Goal: Information Seeking & Learning: Learn about a topic

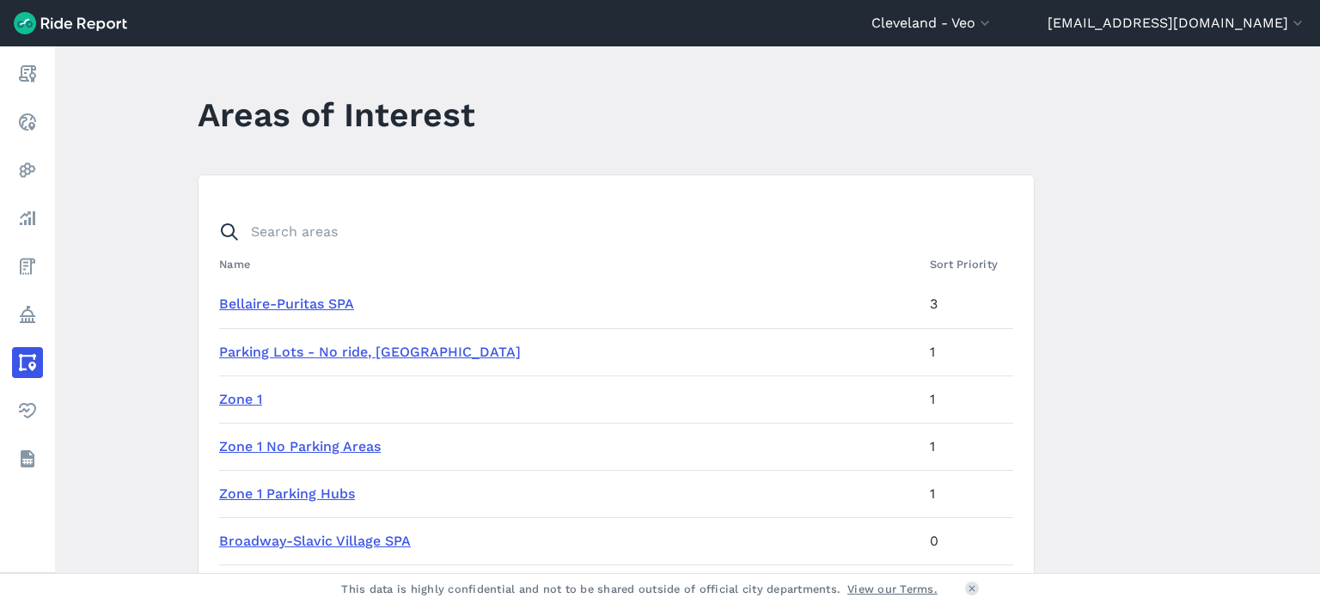
drag, startPoint x: 0, startPoint y: 0, endPoint x: 265, endPoint y: 416, distance: 493.0
click at [256, 394] on link "Zone 1" at bounding box center [240, 399] width 43 height 16
click at [273, 445] on link "Zone 1 No Parking Areas" at bounding box center [300, 446] width 162 height 16
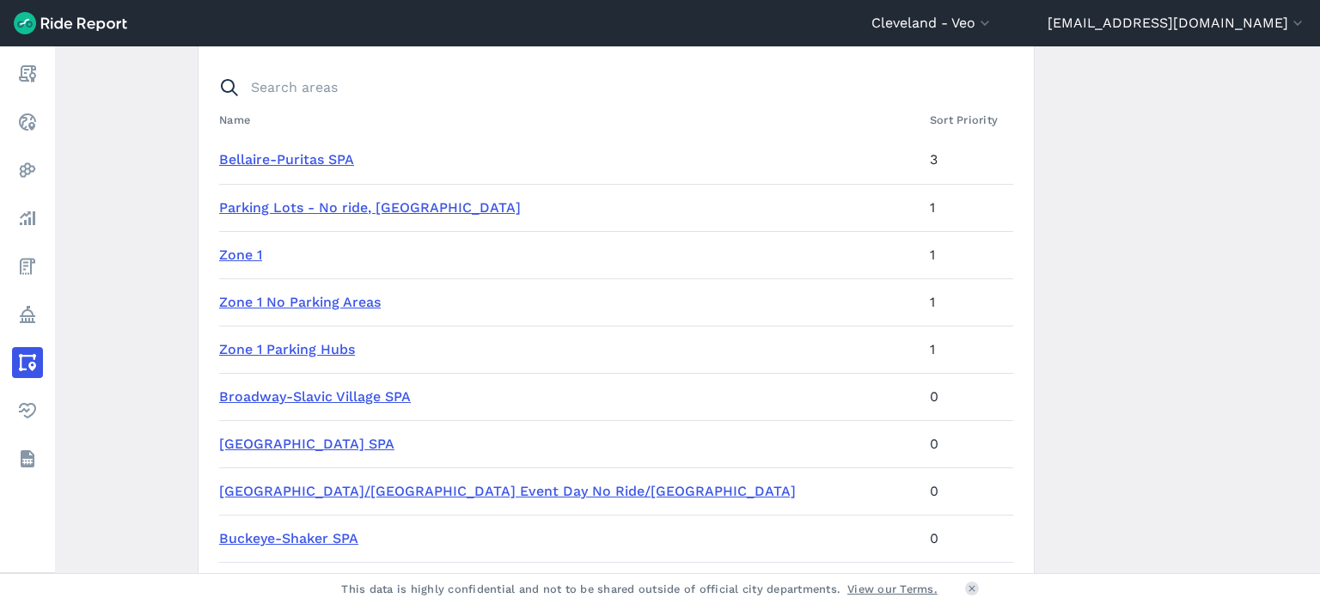
scroll to position [172, 0]
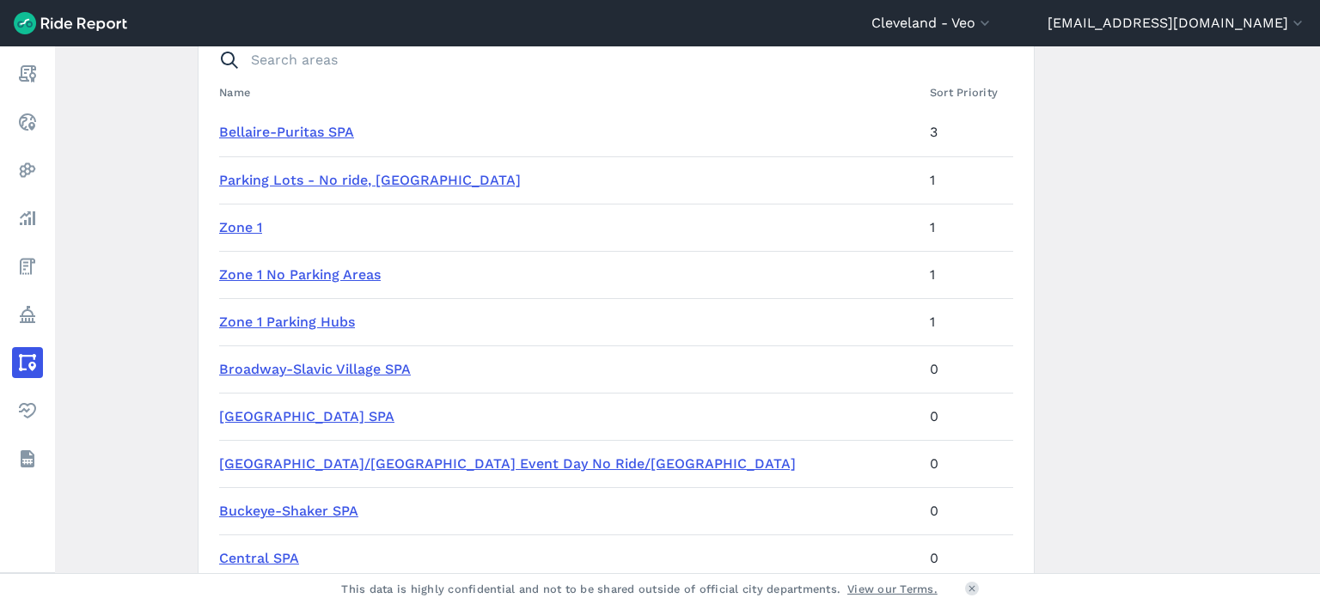
click at [323, 315] on link "Zone 1 Parking Hubs" at bounding box center [287, 322] width 136 height 16
drag, startPoint x: 313, startPoint y: 369, endPoint x: 308, endPoint y: 395, distance: 27.1
click at [313, 369] on link "Broadway-Slavic Village SPA" at bounding box center [315, 369] width 192 height 16
click at [305, 413] on link "Brooklyn Centre SPA" at bounding box center [306, 416] width 175 height 16
click at [297, 460] on link "Browns Stadium/Huntington Bank Field Event Day No Ride/No Park" at bounding box center [507, 463] width 577 height 16
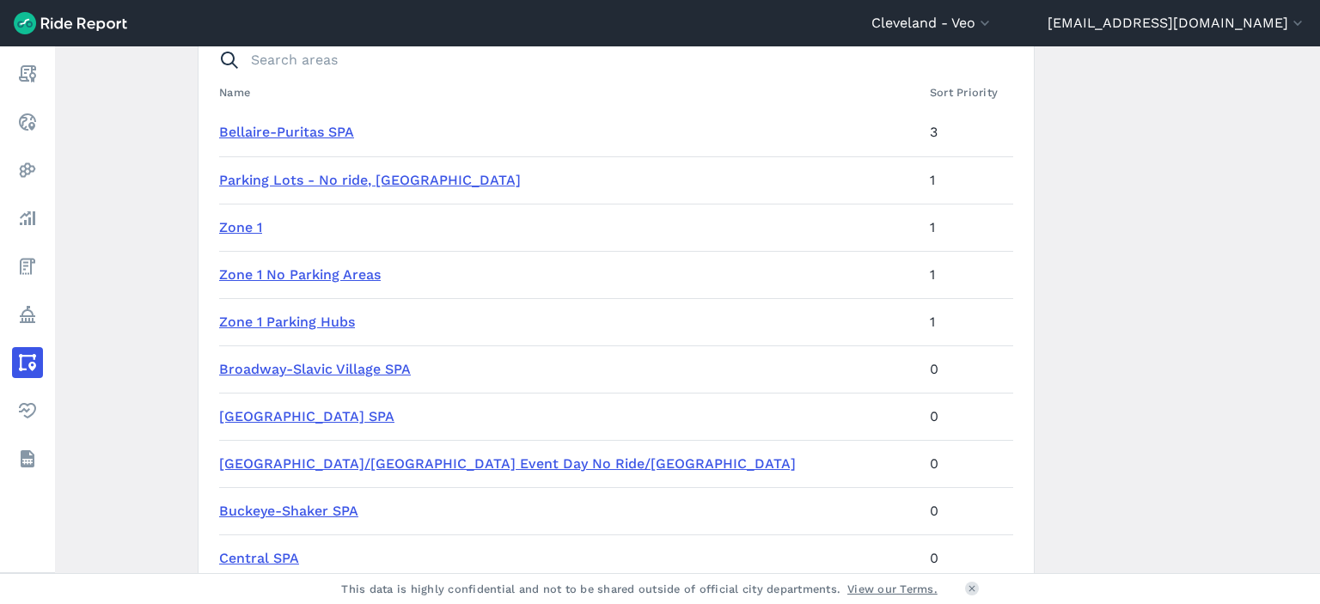
click at [286, 507] on link "Buckeye-Shaker SPA" at bounding box center [288, 511] width 139 height 16
click at [265, 565] on link "Central SPA" at bounding box center [259, 558] width 80 height 16
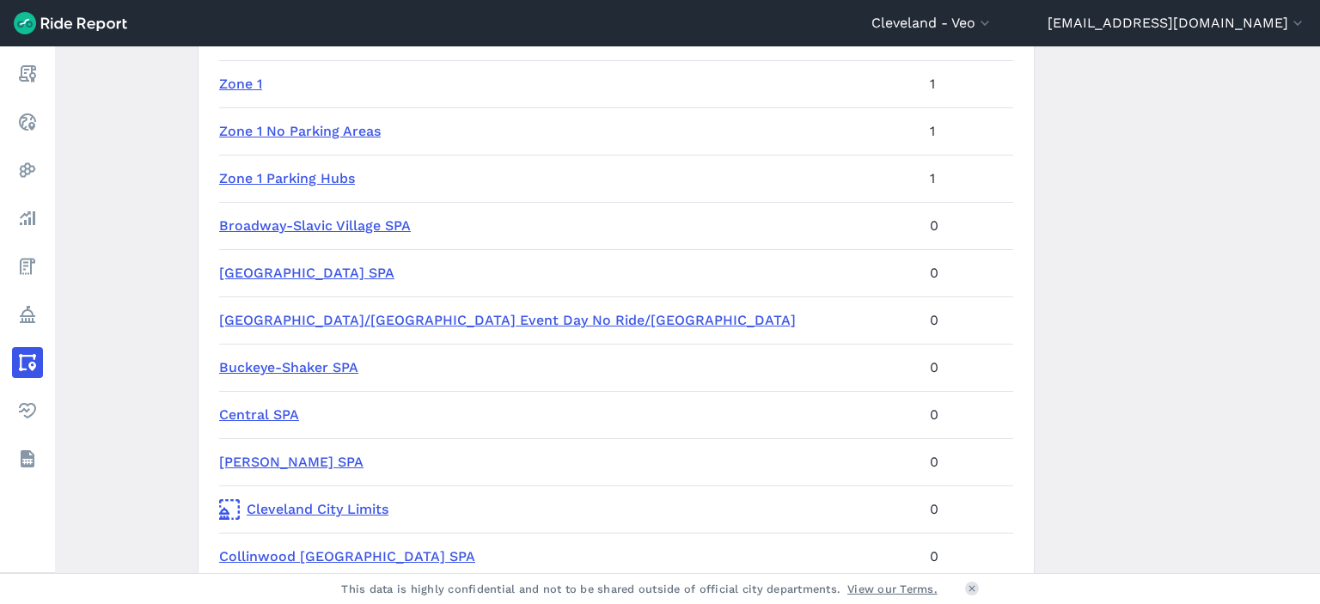
scroll to position [344, 0]
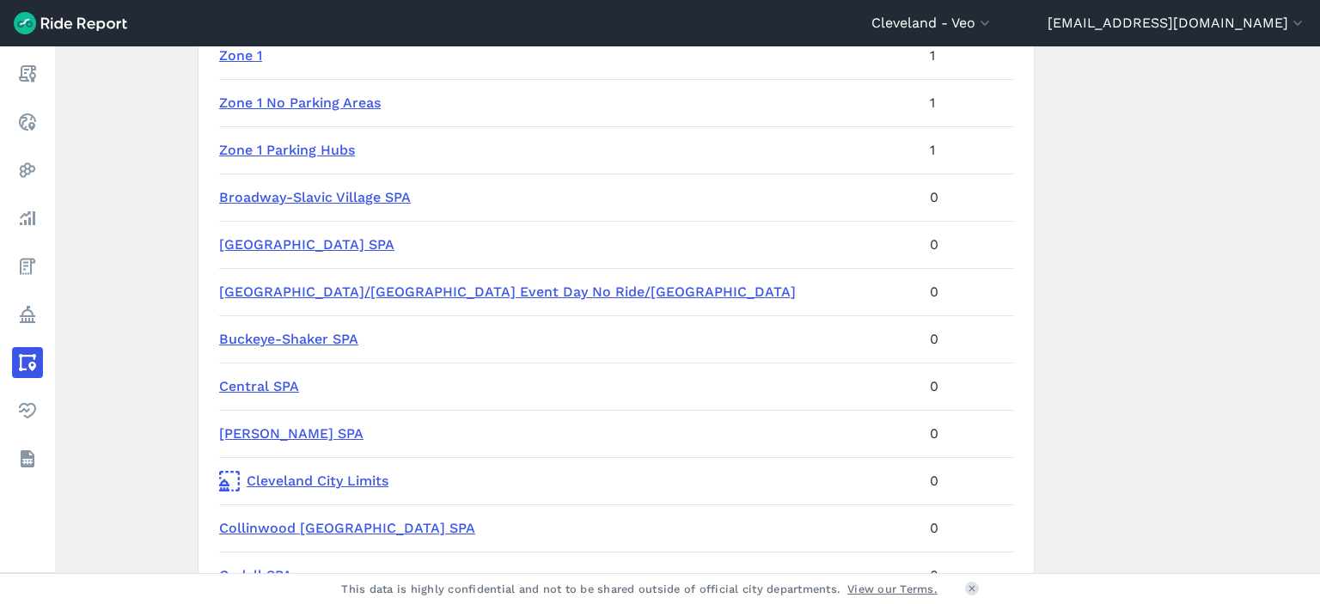
click at [294, 432] on link "Clark-Fulton SPA" at bounding box center [291, 433] width 144 height 16
click at [307, 484] on link "Cleveland City Limits" at bounding box center [567, 481] width 697 height 21
click at [302, 520] on link "Collinwood Nottingham SPA" at bounding box center [347, 528] width 256 height 16
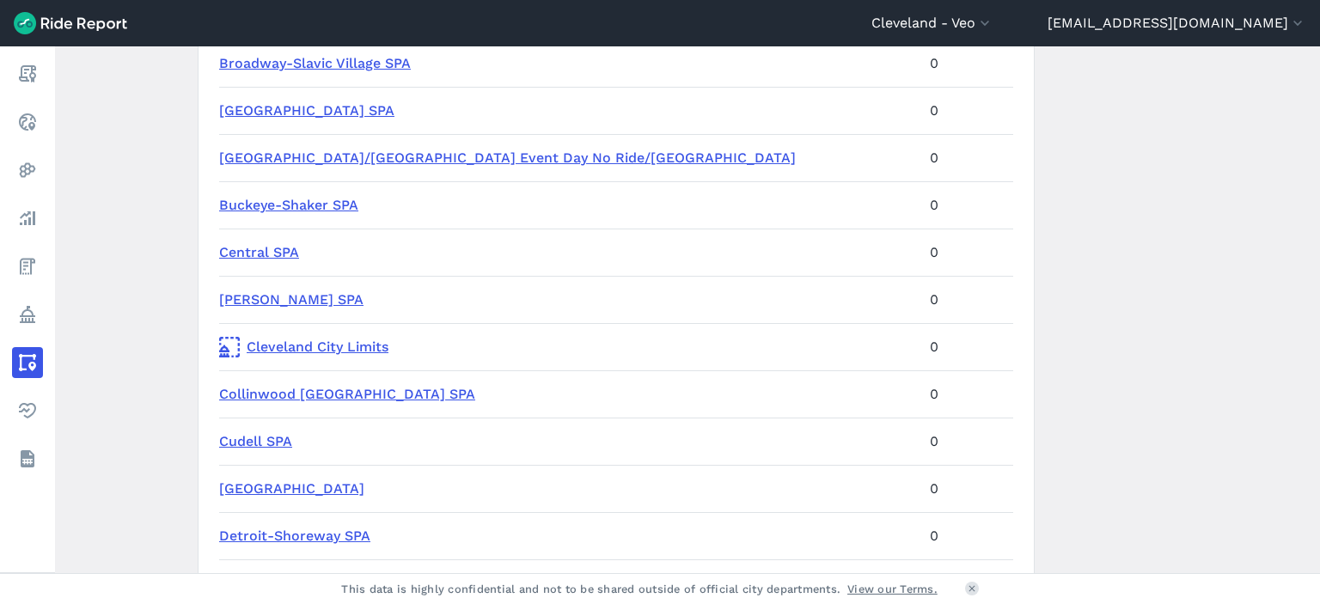
scroll to position [516, 0]
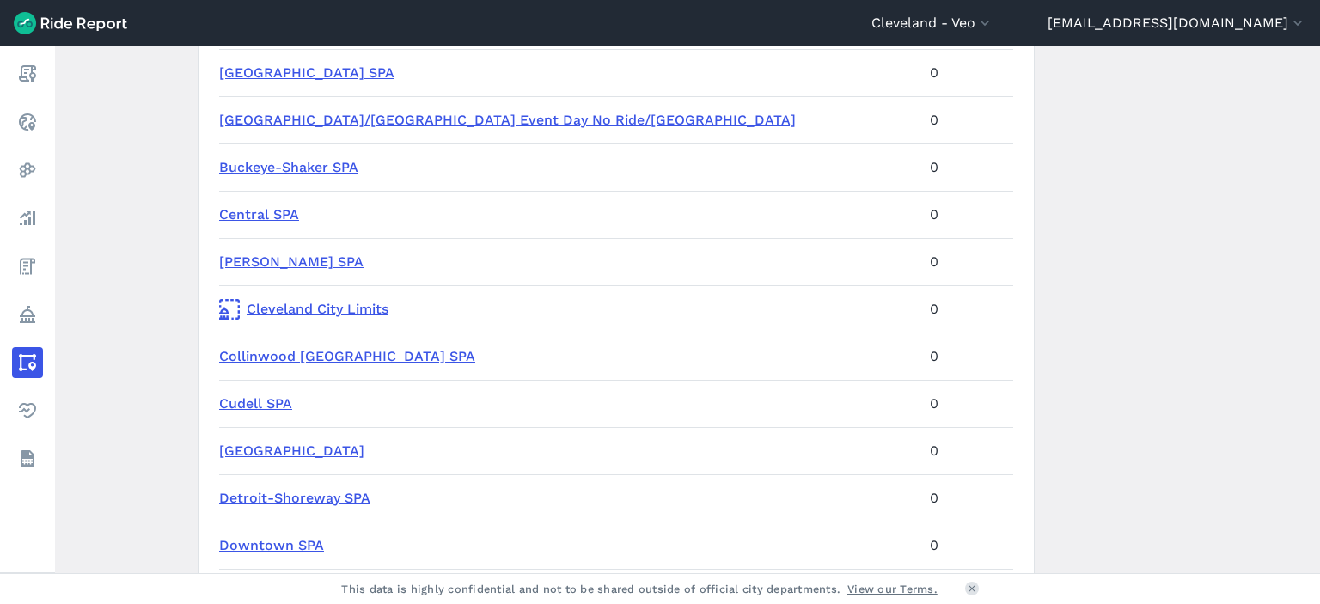
click at [279, 400] on link "Cudell SPA" at bounding box center [255, 403] width 73 height 16
click at [286, 455] on link "Cuyahoga Valley SPA" at bounding box center [291, 451] width 145 height 16
click at [288, 496] on link "Detroit-Shoreway SPA" at bounding box center [294, 498] width 151 height 16
click at [281, 544] on link "Downtown SPA" at bounding box center [271, 545] width 105 height 16
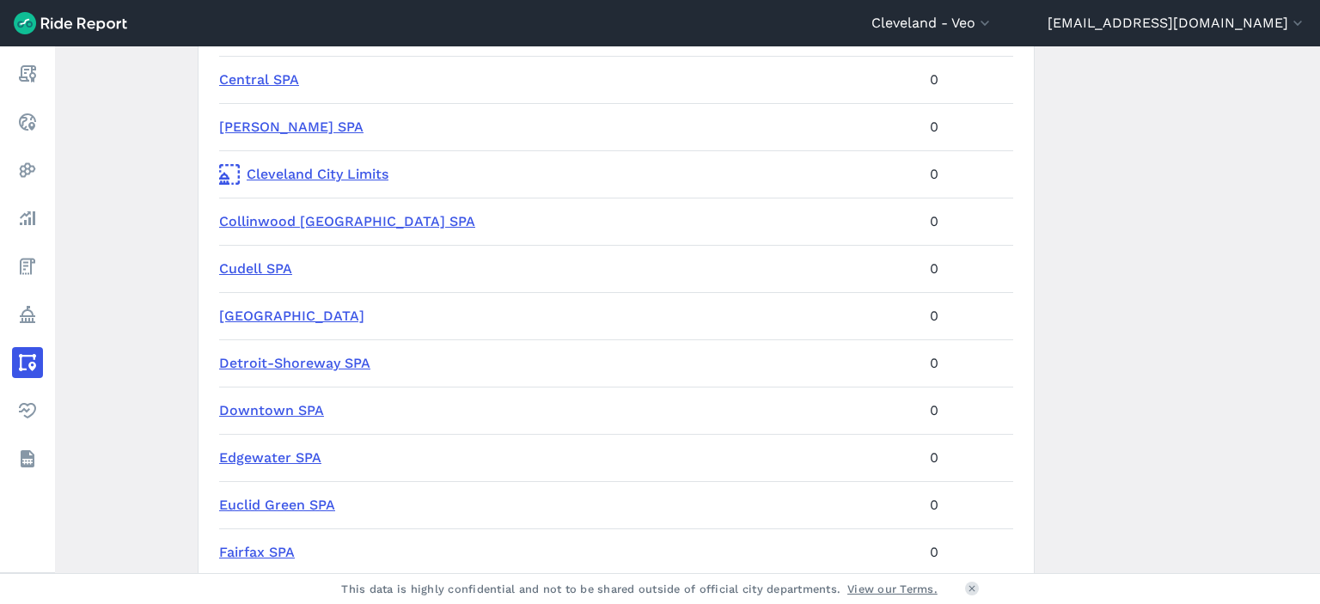
scroll to position [687, 0]
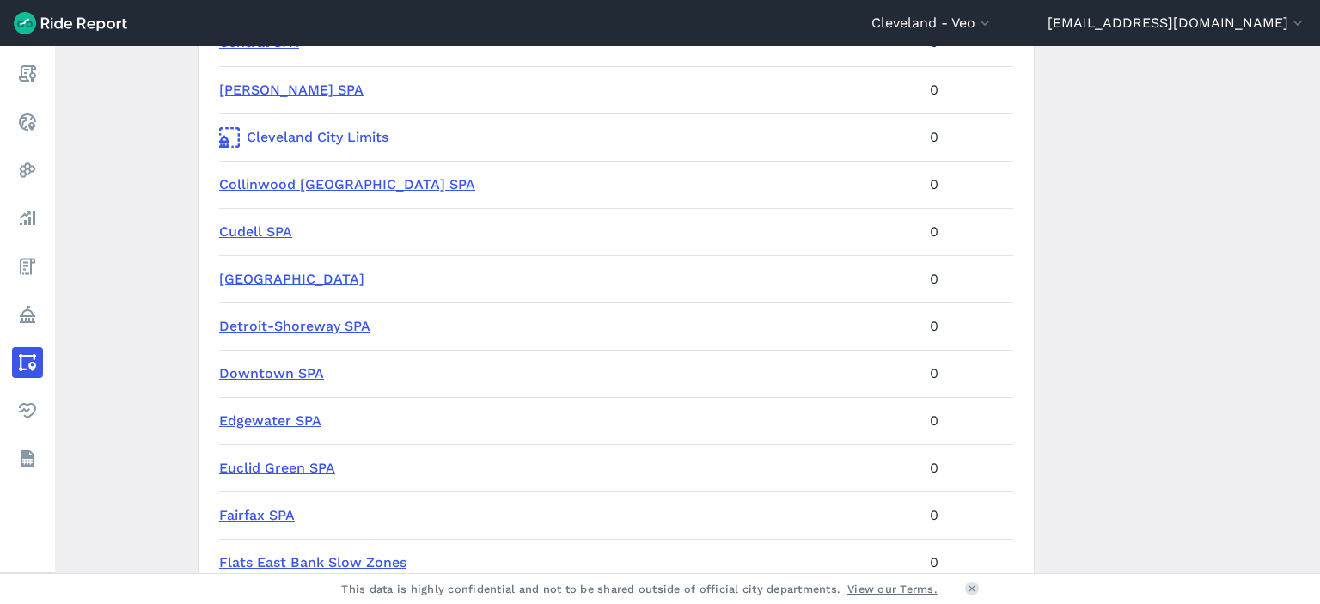
click at [293, 424] on link "Edgewater SPA" at bounding box center [270, 420] width 102 height 16
click at [287, 476] on td "Euclid Green SPA" at bounding box center [571, 467] width 704 height 47
click at [287, 468] on link "Euclid Green SPA" at bounding box center [277, 468] width 116 height 16
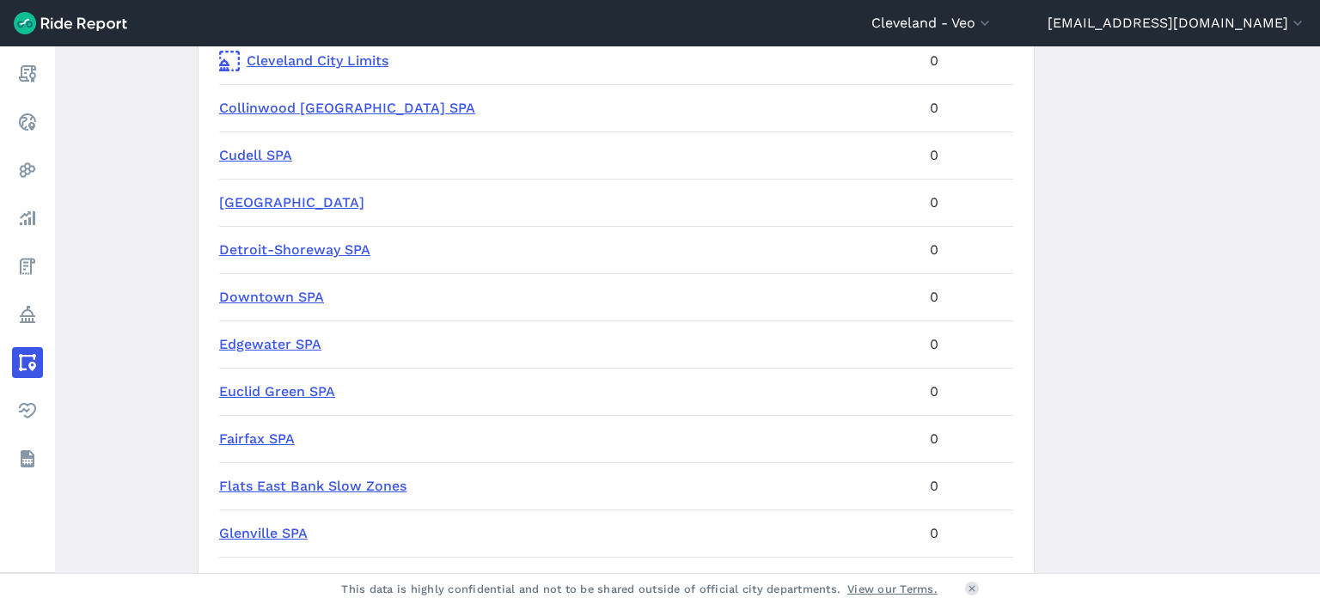
scroll to position [773, 0]
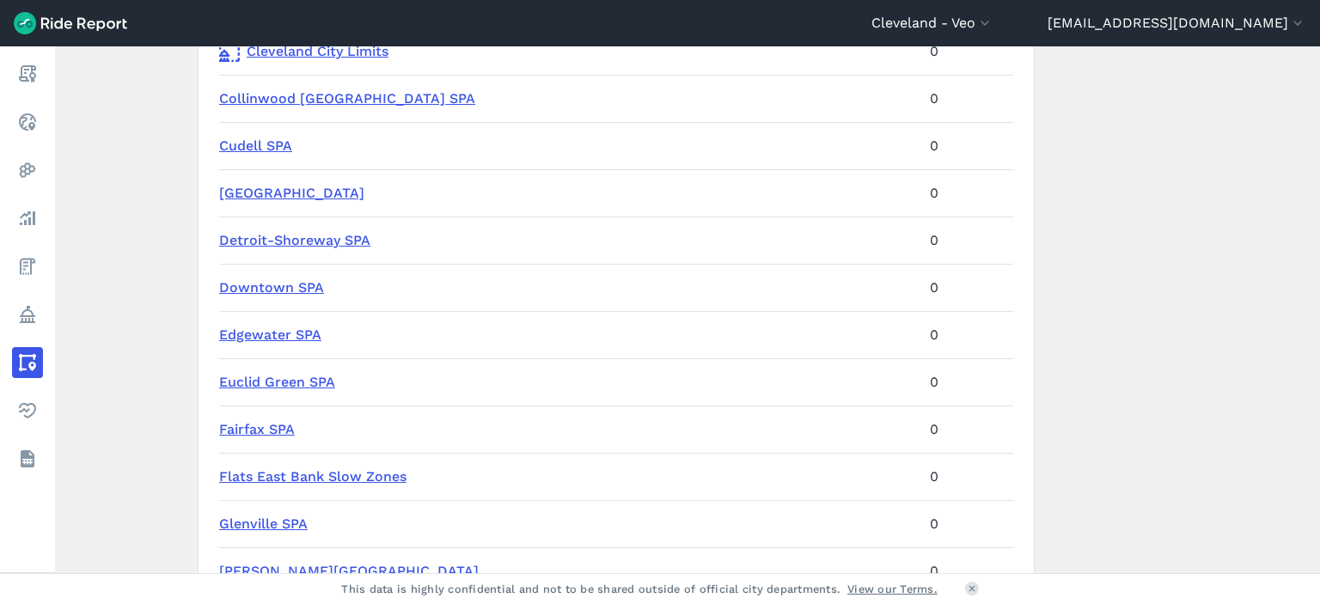
click at [268, 436] on link "Fairfax SPA" at bounding box center [257, 429] width 76 height 16
click at [268, 477] on link "Flats East Bank Slow Zones" at bounding box center [312, 476] width 187 height 16
click at [268, 522] on link "Glenville SPA" at bounding box center [263, 524] width 89 height 16
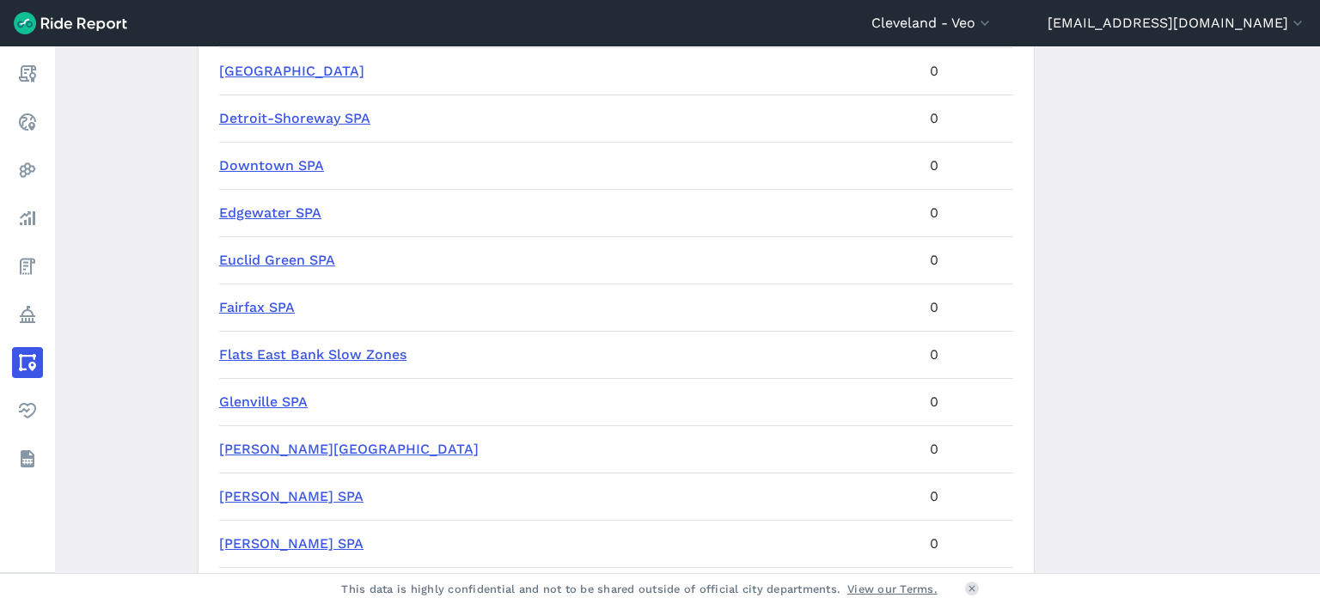
scroll to position [945, 0]
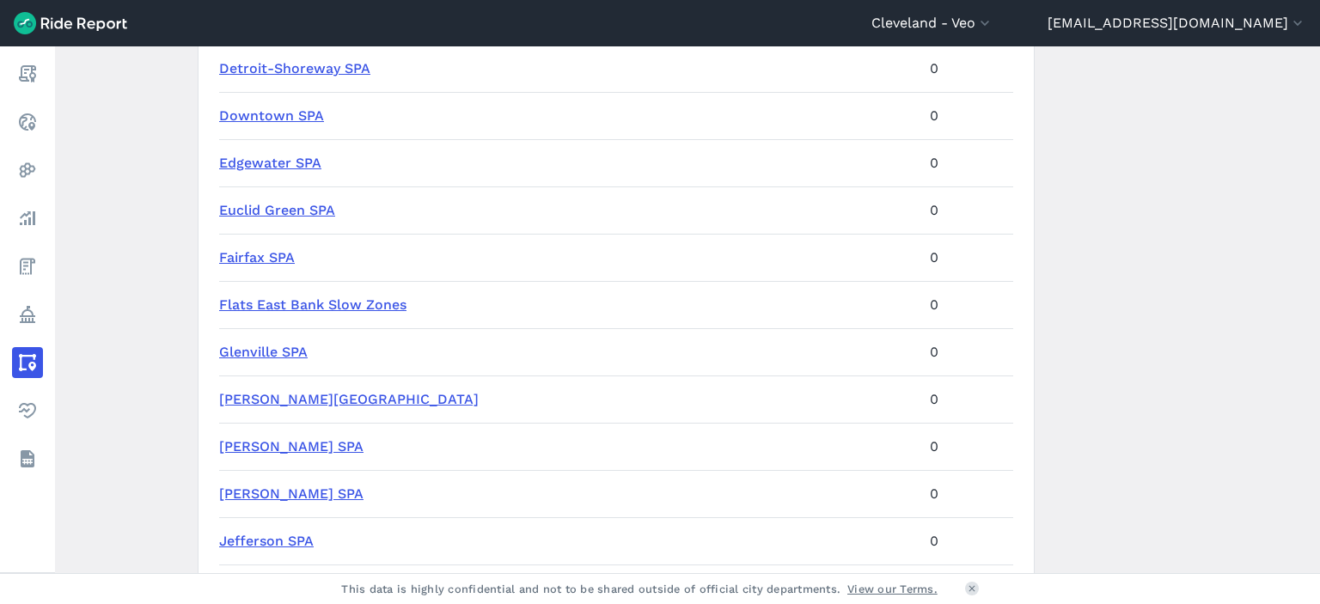
click at [316, 401] on link "Goodrich-Kirtland Park SPA" at bounding box center [349, 399] width 260 height 16
click at [272, 453] on link "Hopkins SPA" at bounding box center [291, 446] width 144 height 16
click at [263, 497] on link "Hough SPA" at bounding box center [291, 494] width 144 height 16
click at [270, 540] on link "Jefferson SPA" at bounding box center [266, 541] width 95 height 16
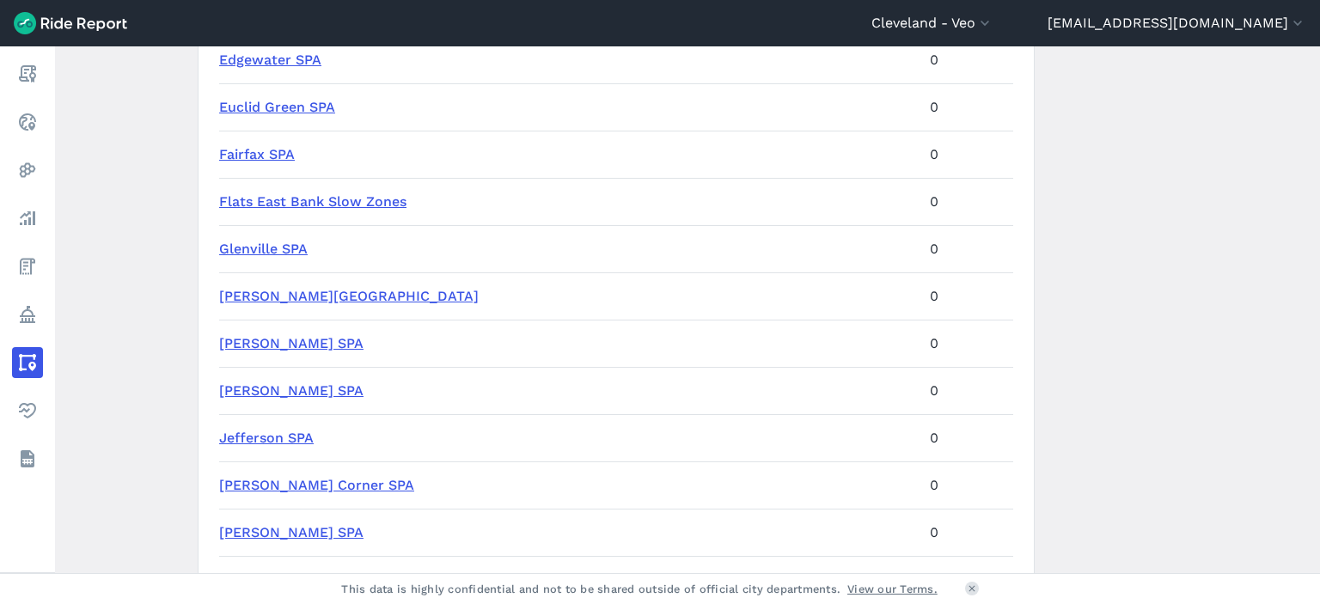
scroll to position [1117, 0]
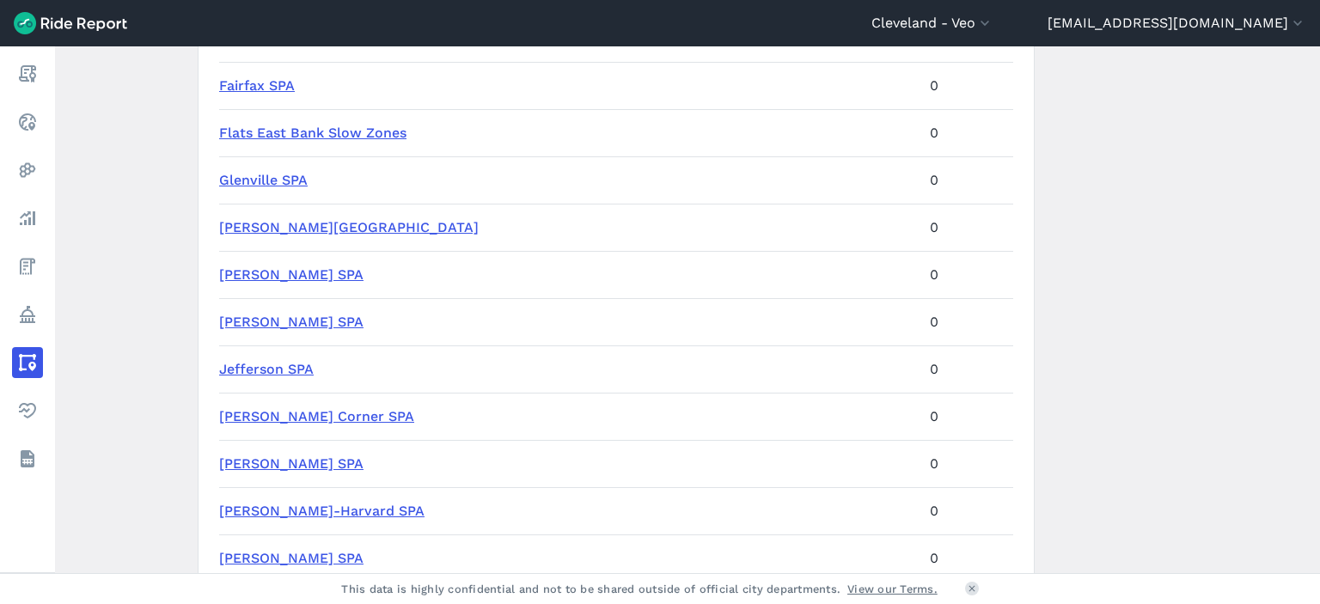
click at [293, 421] on link "Kamm's Corner SPA" at bounding box center [316, 416] width 195 height 16
click at [283, 462] on link "Kinsman SPA" at bounding box center [291, 463] width 144 height 16
click at [292, 503] on link "Lee-Harvard SPA" at bounding box center [321, 511] width 205 height 16
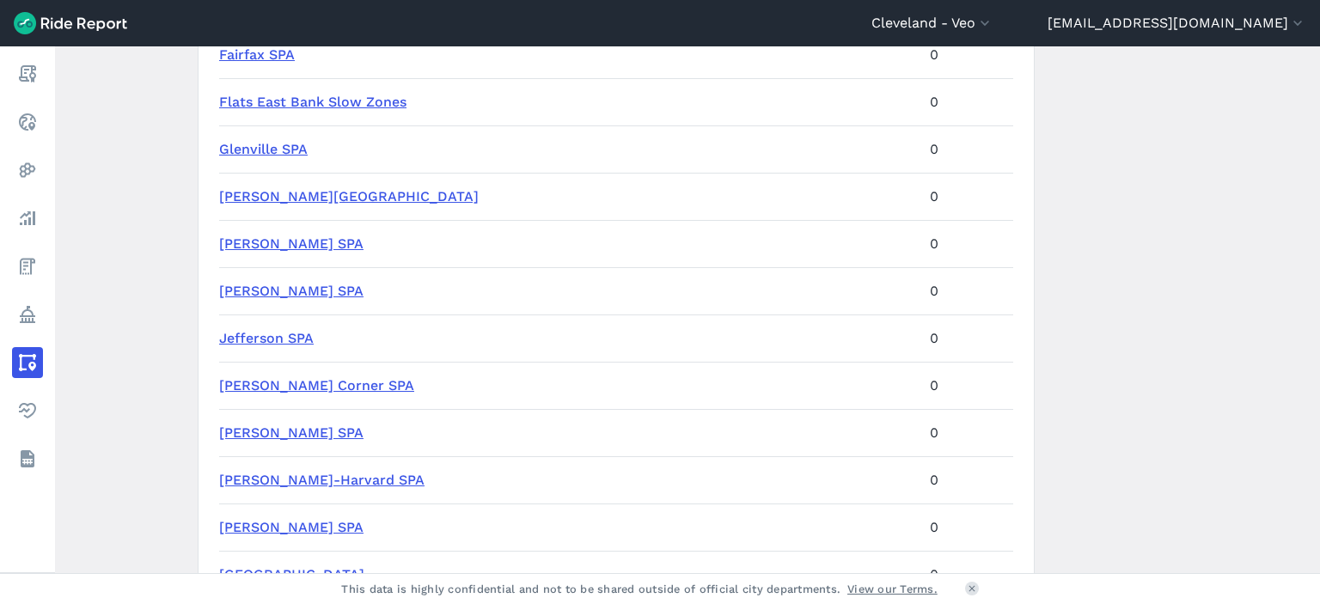
scroll to position [1203, 0]
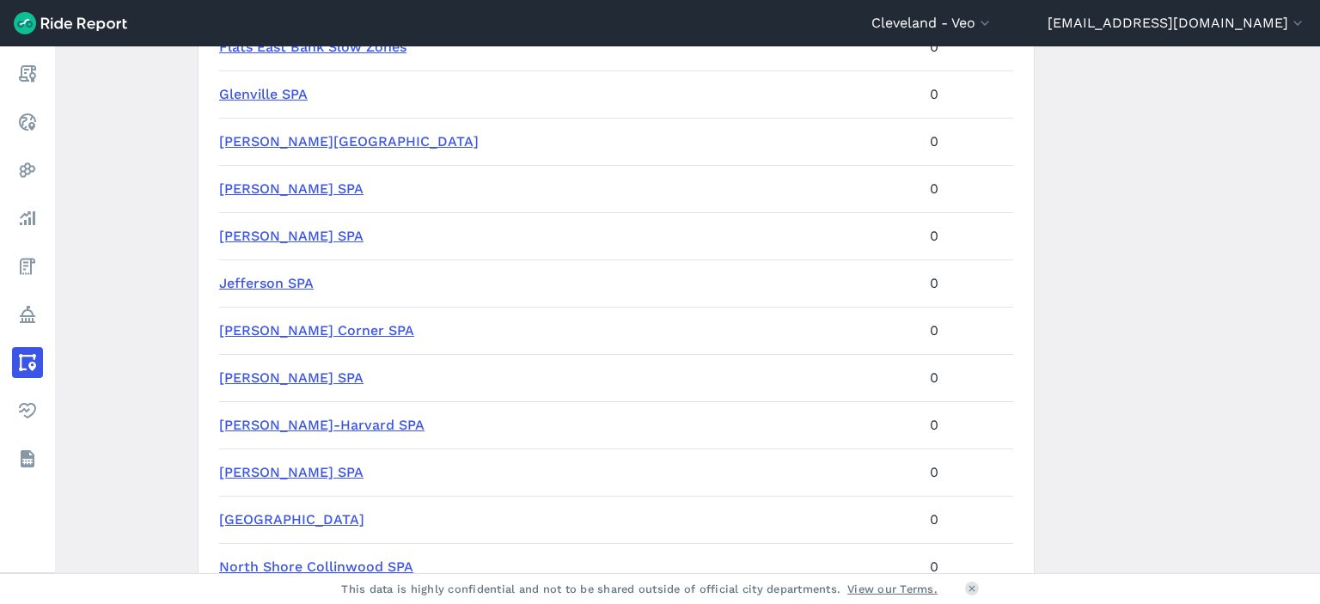
click at [308, 426] on link "Lee-Harvard SPA" at bounding box center [321, 425] width 205 height 16
click at [300, 470] on link "Lee-Seville SPA" at bounding box center [291, 472] width 144 height 16
click at [303, 515] on link "Mount Pleasant SPA" at bounding box center [291, 519] width 145 height 16
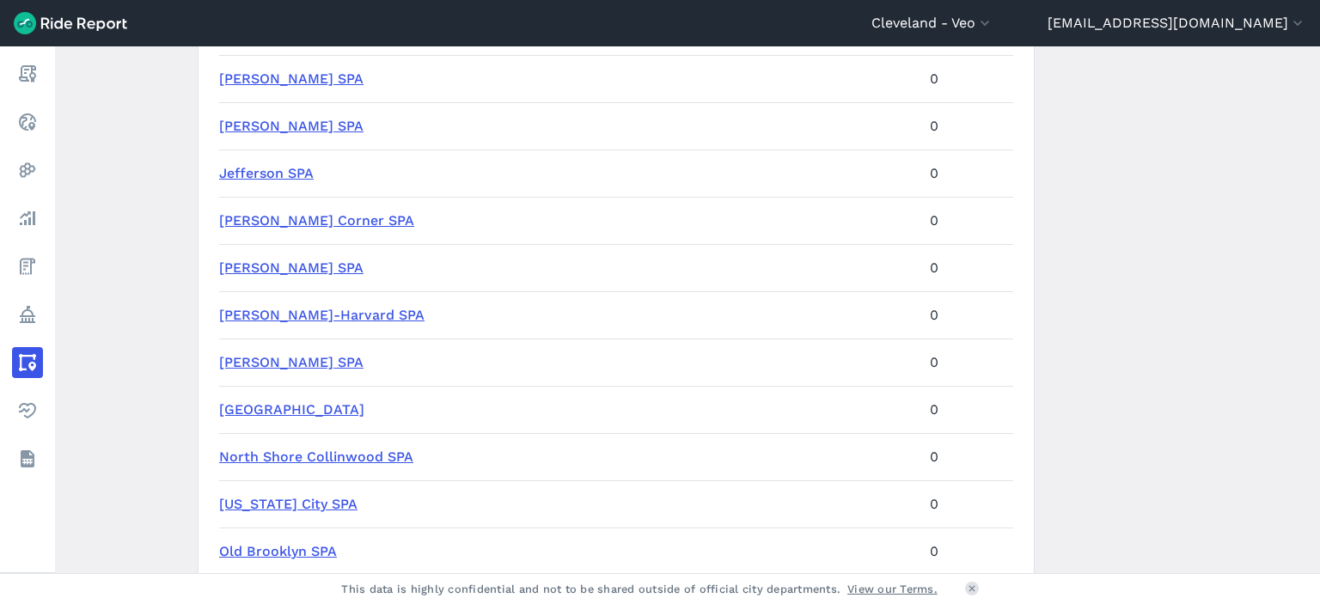
scroll to position [1375, 0]
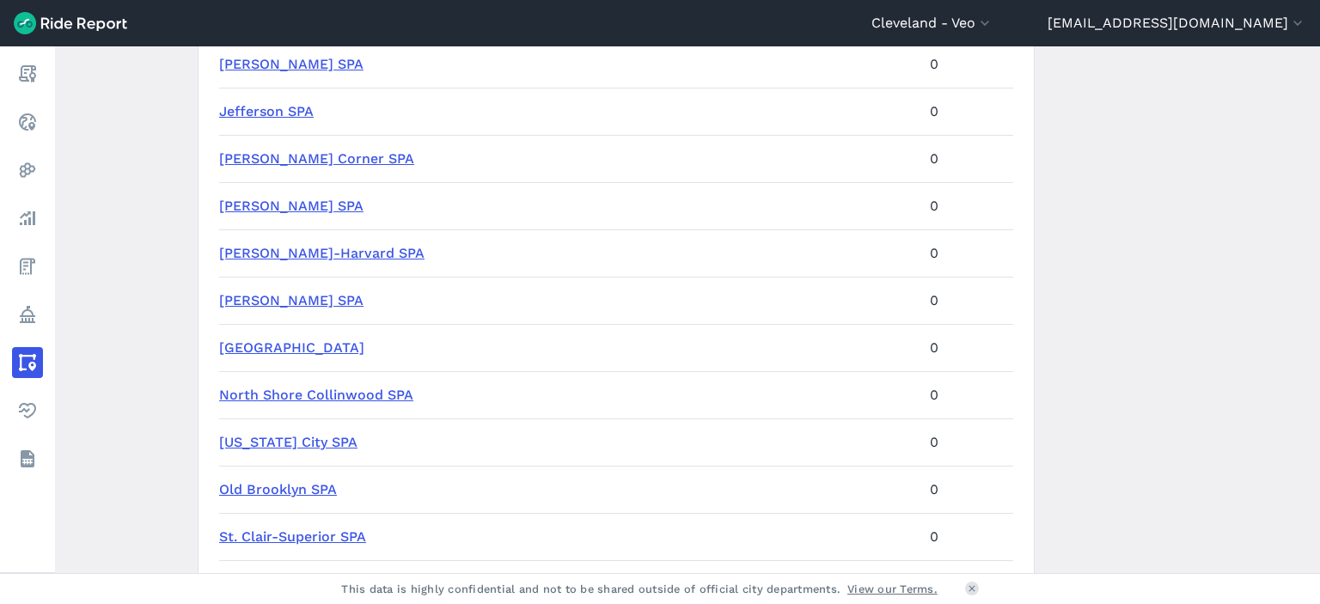
click at [337, 392] on link "North Shore Collinwood SPA" at bounding box center [316, 395] width 194 height 16
click at [299, 440] on link "Ohio City SPA" at bounding box center [288, 442] width 138 height 16
click at [301, 484] on link "Old Brooklyn SPA" at bounding box center [278, 489] width 118 height 16
click at [306, 534] on link "St. Clair-Superior SPA" at bounding box center [292, 536] width 147 height 16
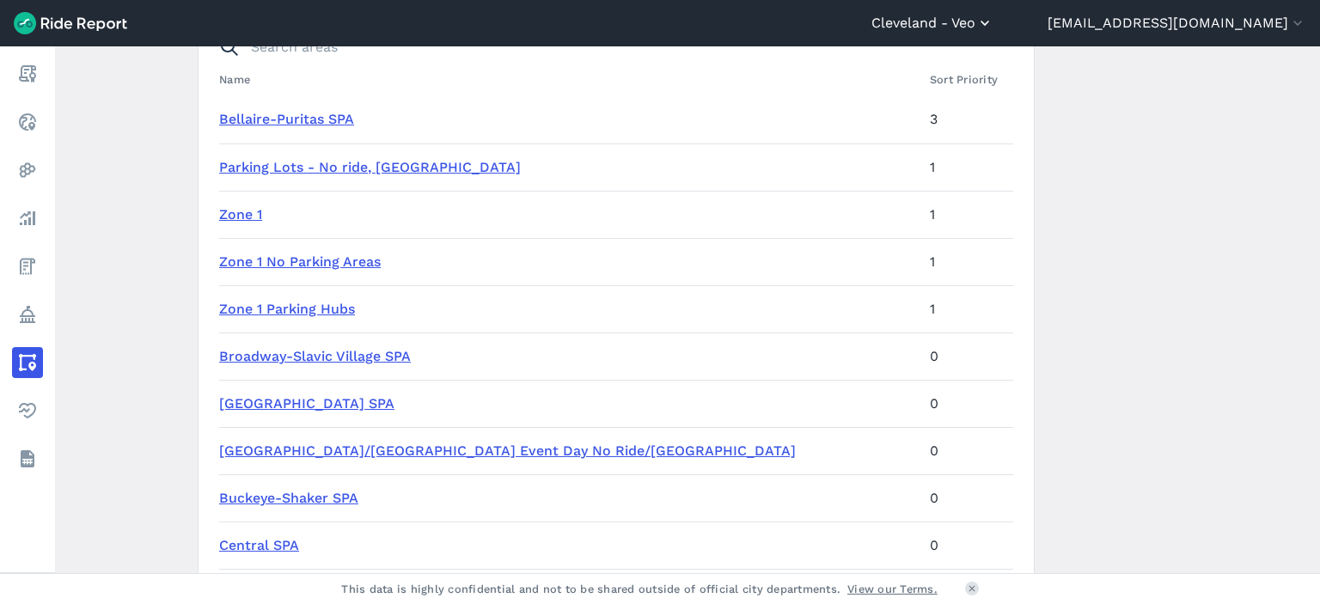
scroll to position [0, 0]
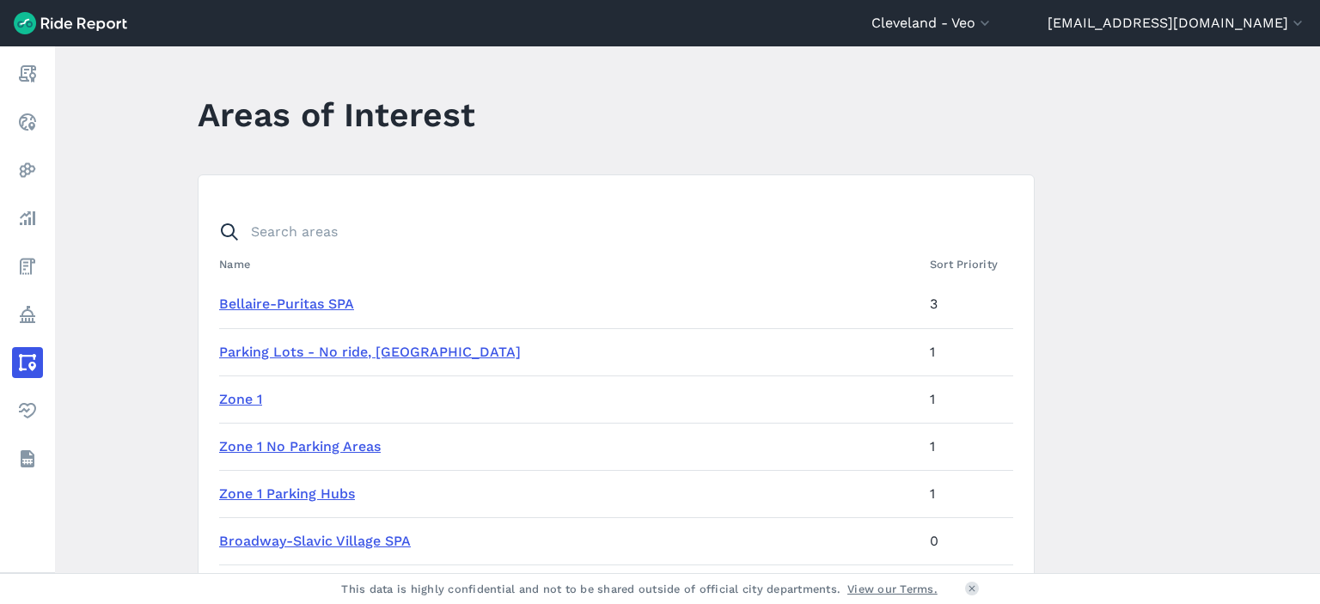
click at [125, 337] on main "Areas of Interest Name Sort Priority Bellaire-Puritas SPA 3 Parking Lots - No r…" at bounding box center [687, 309] width 1265 height 527
click at [93, 370] on main "Areas of Interest Name Sort Priority Bellaire-Puritas SPA 3 Parking Lots - No r…" at bounding box center [687, 309] width 1265 height 527
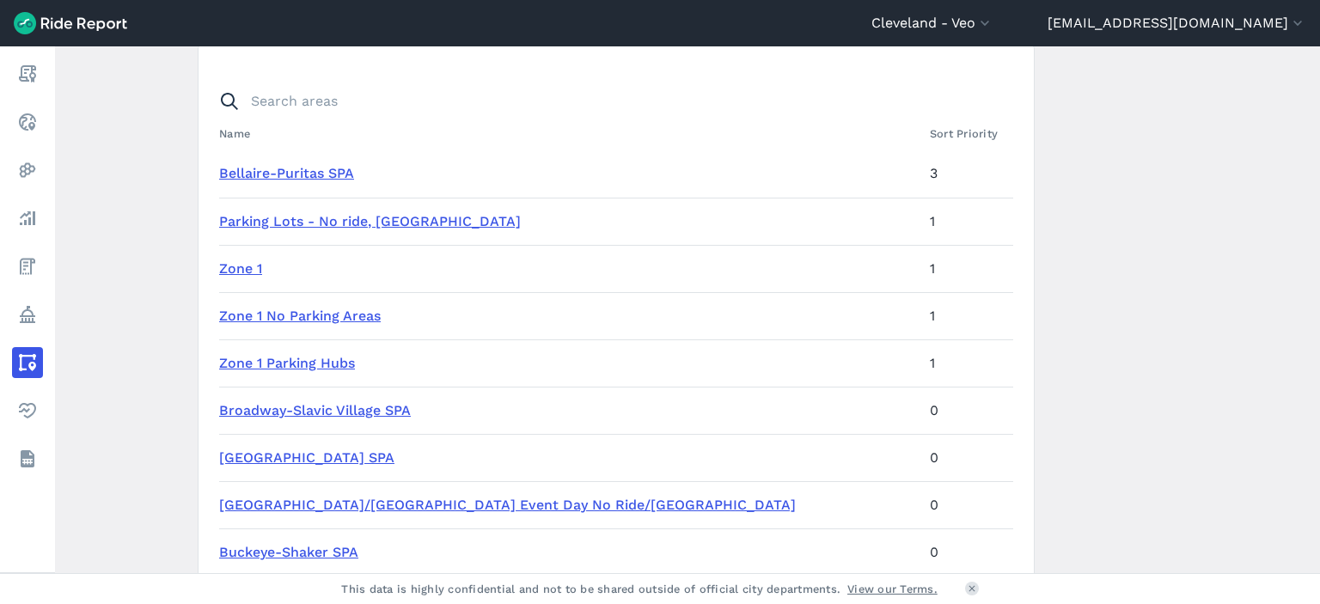
scroll to position [172, 0]
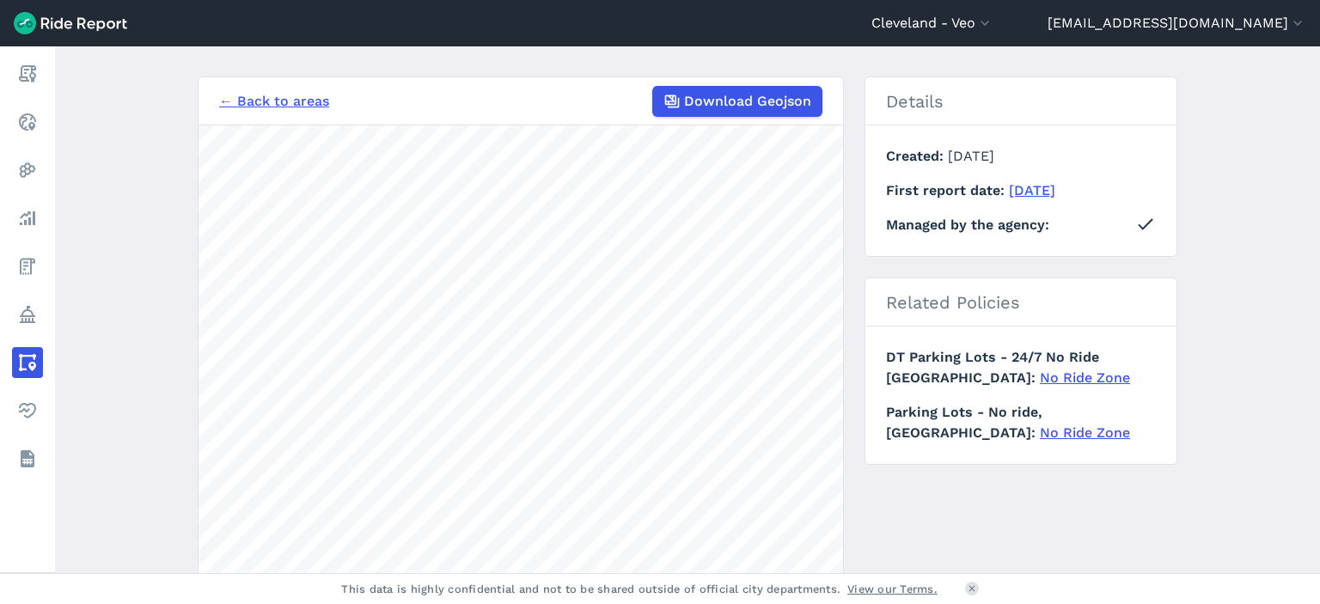
scroll to position [172, 0]
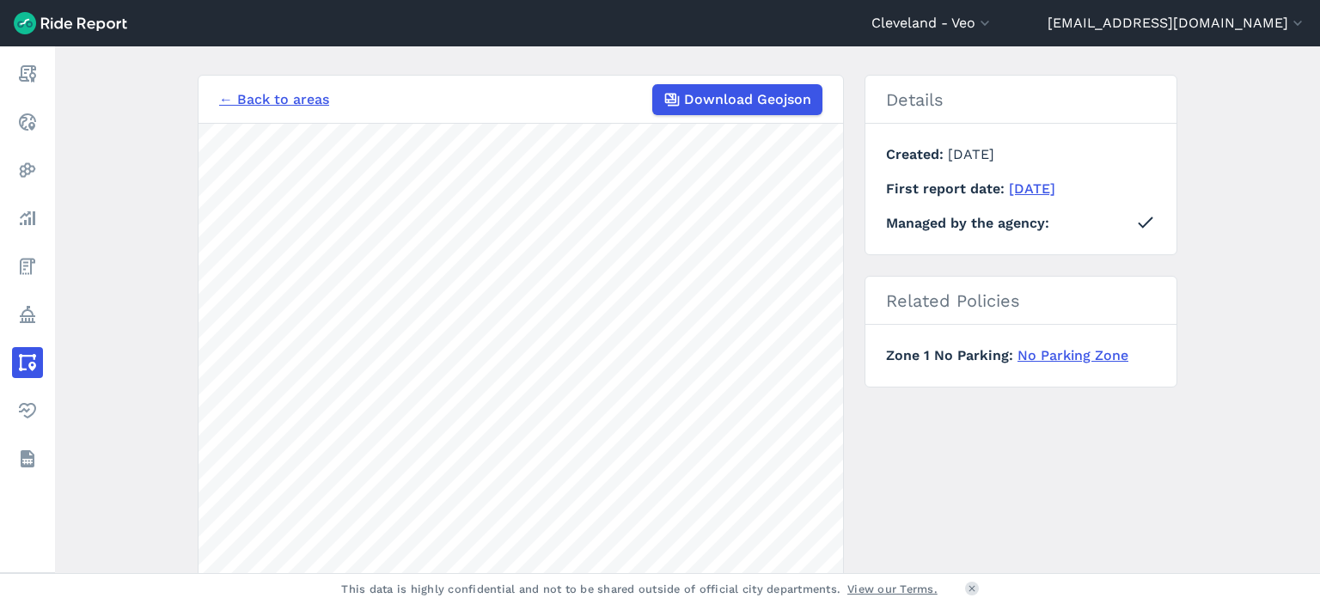
scroll to position [86, 0]
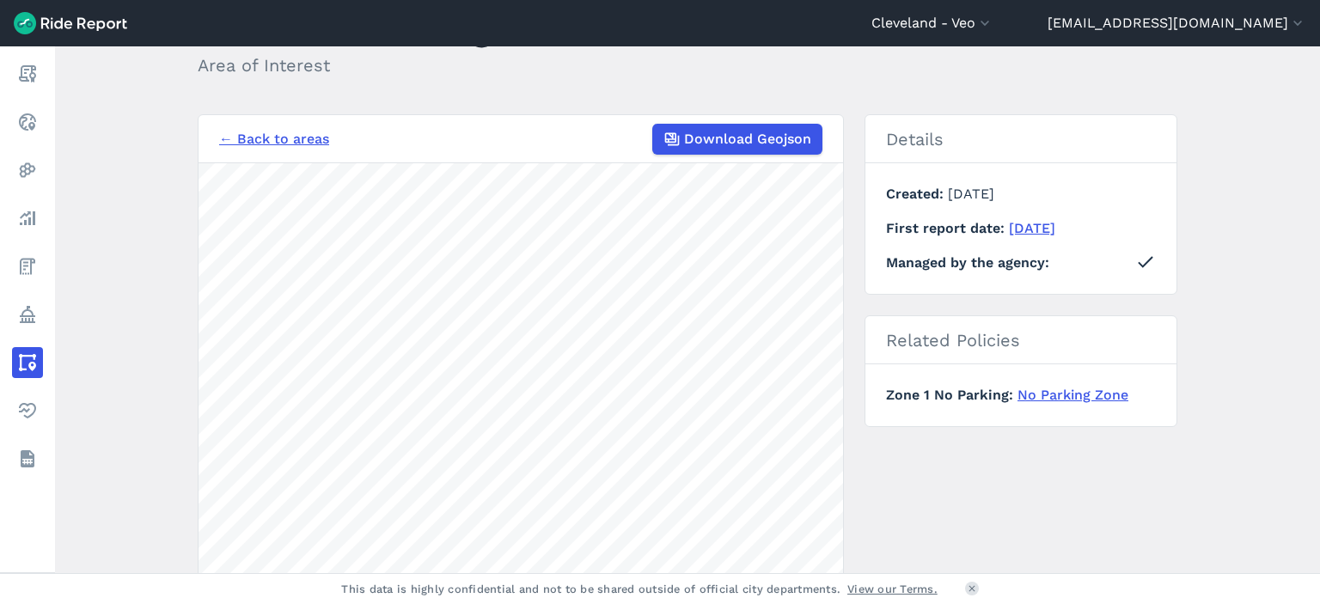
click at [856, 192] on div "← Back to areas Download Geojson 3000 ft Details Created January 23, 2025 First…" at bounding box center [688, 437] width 980 height 646
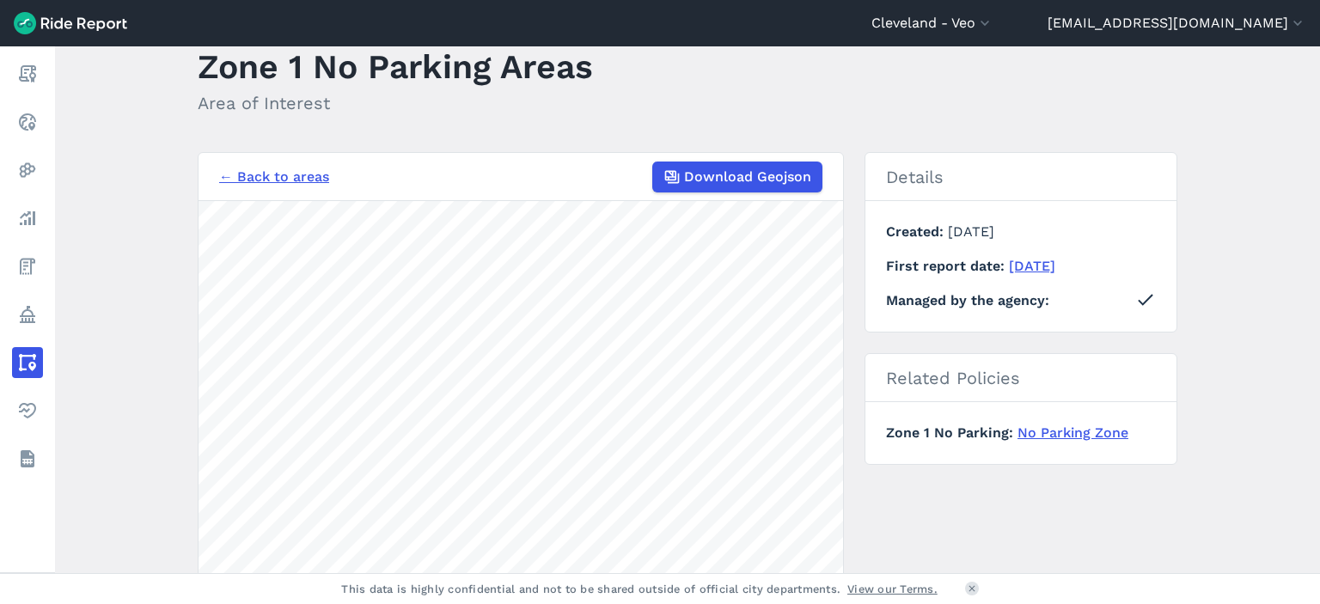
scroll to position [0, 0]
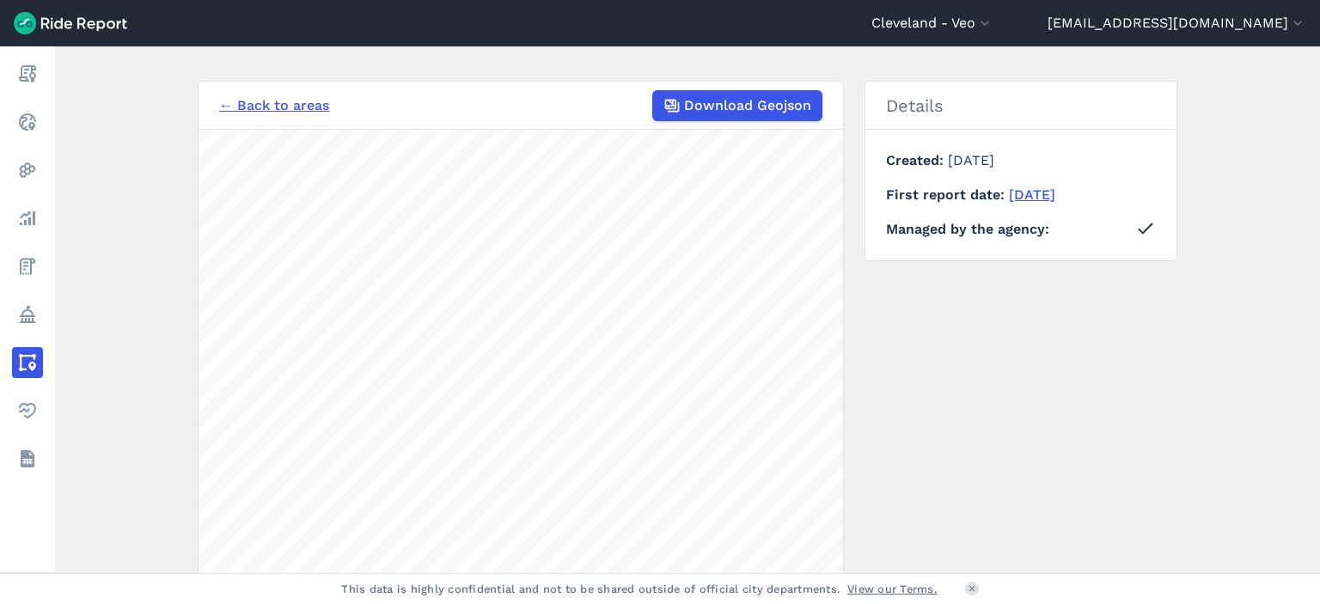
scroll to position [172, 0]
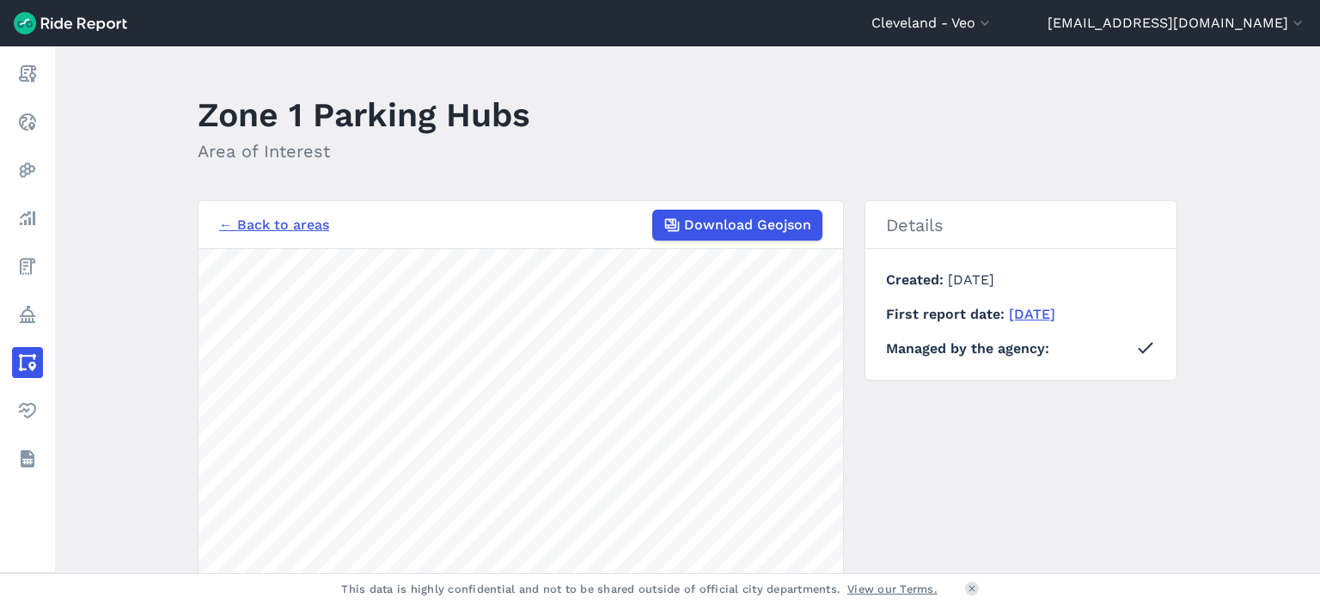
click at [523, 594] on div "Cleveland - Veo All Service Areas Arlington - Veo Asbury Park - Veo BART - VeoR…" at bounding box center [660, 302] width 1320 height 604
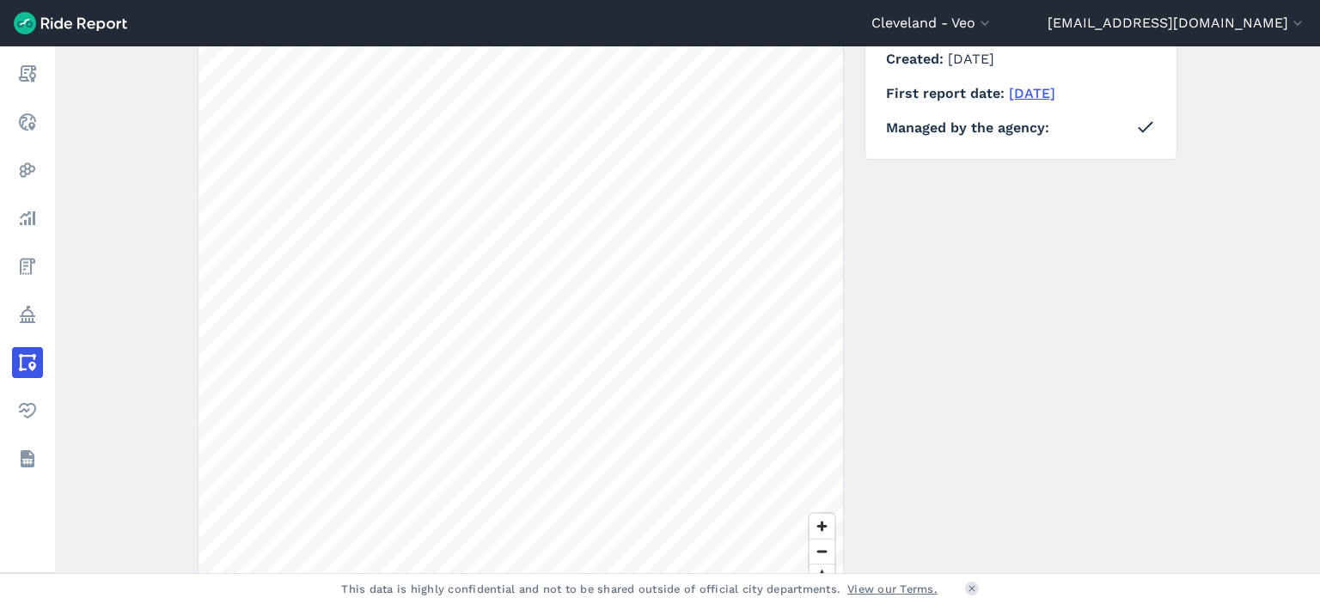
scroll to position [86, 0]
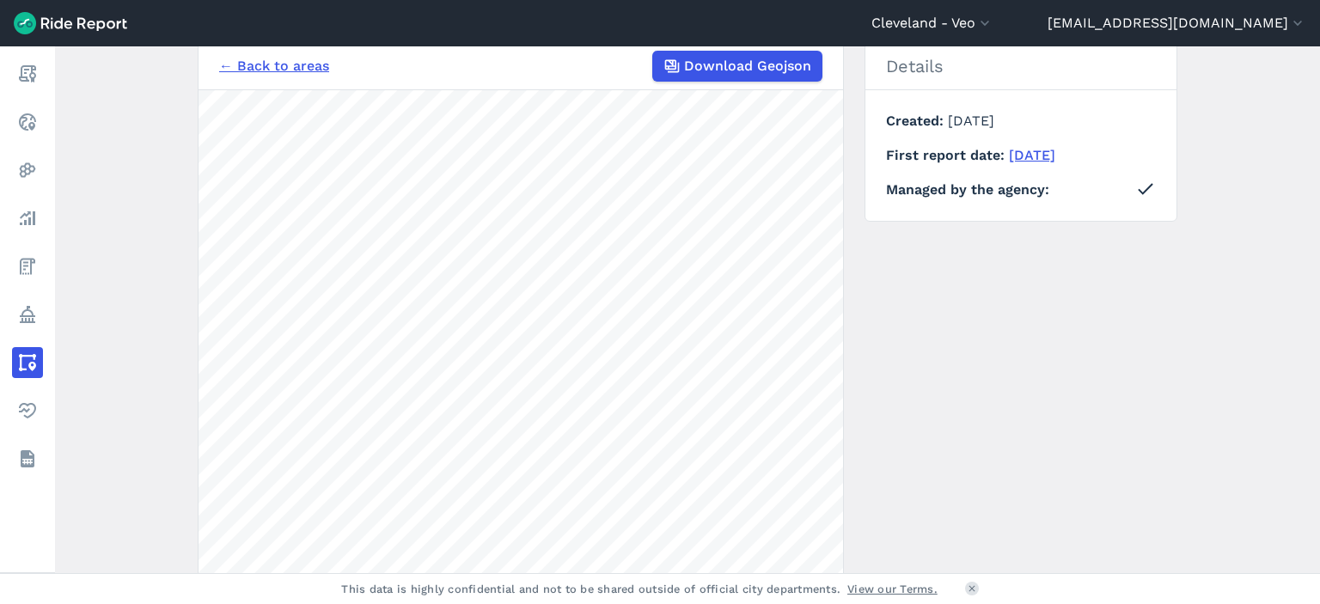
scroll to position [258, 0]
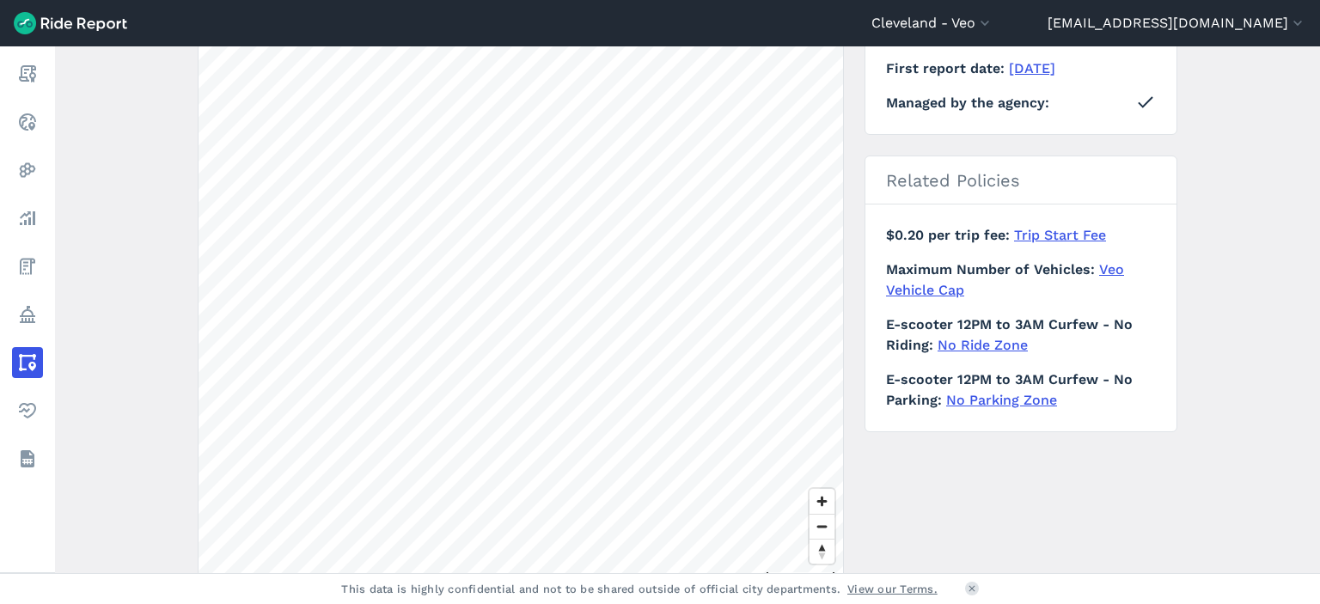
scroll to position [430, 0]
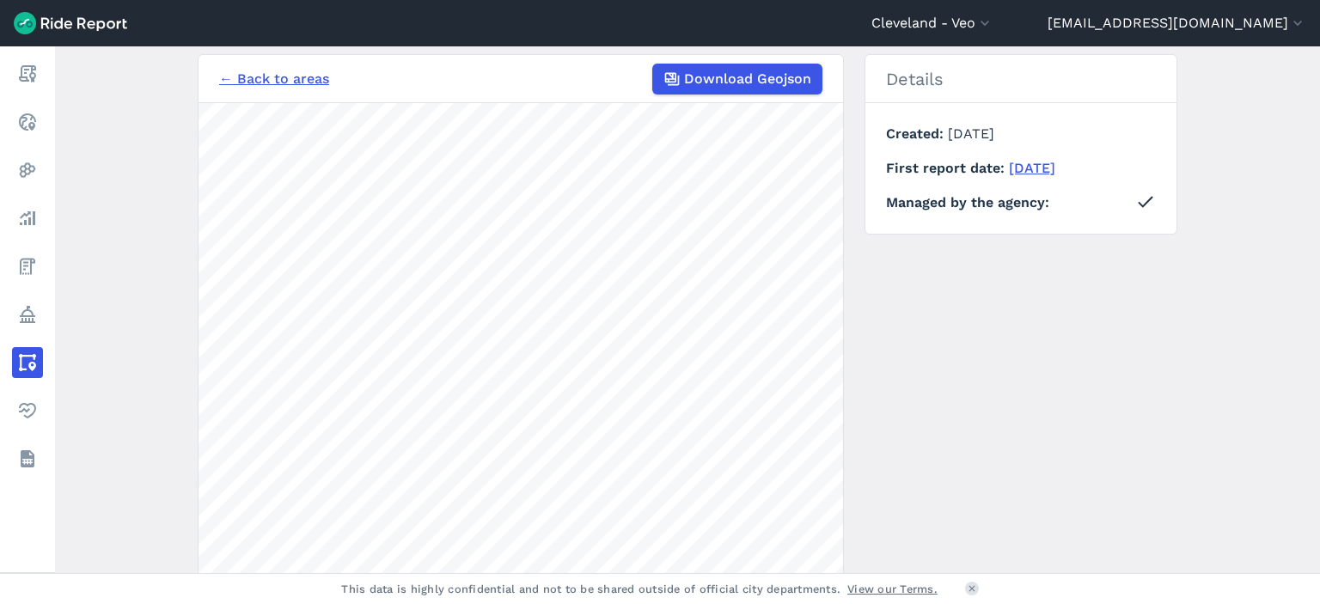
scroll to position [172, 0]
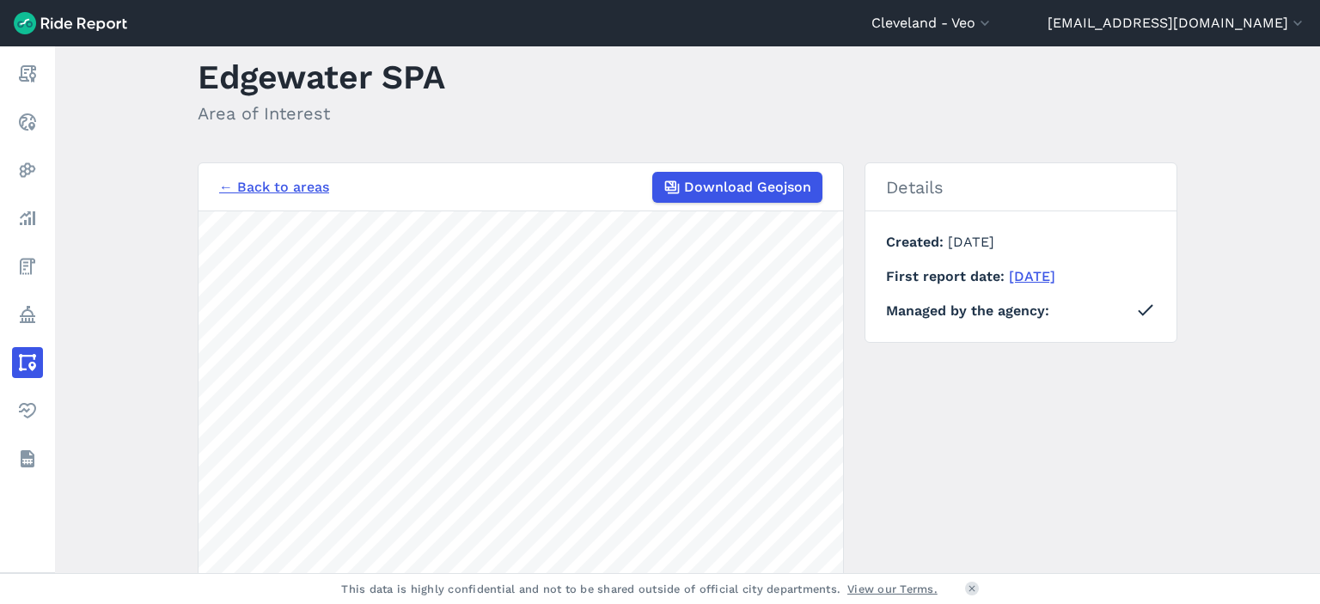
scroll to position [172, 0]
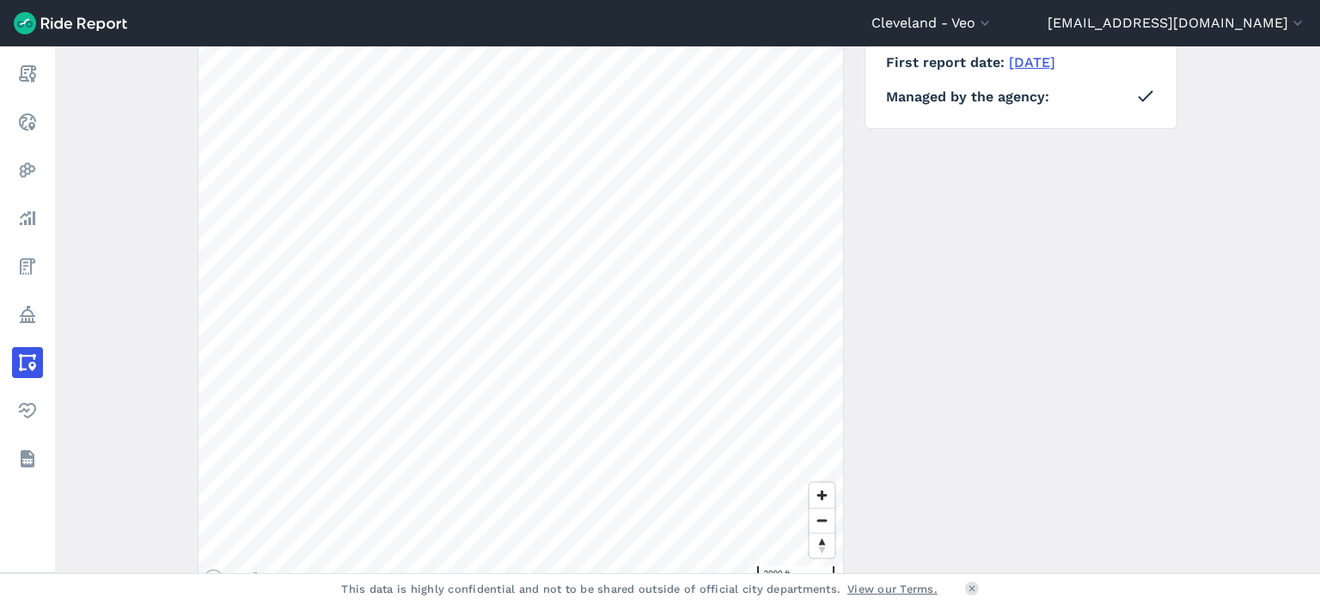
scroll to position [258, 0]
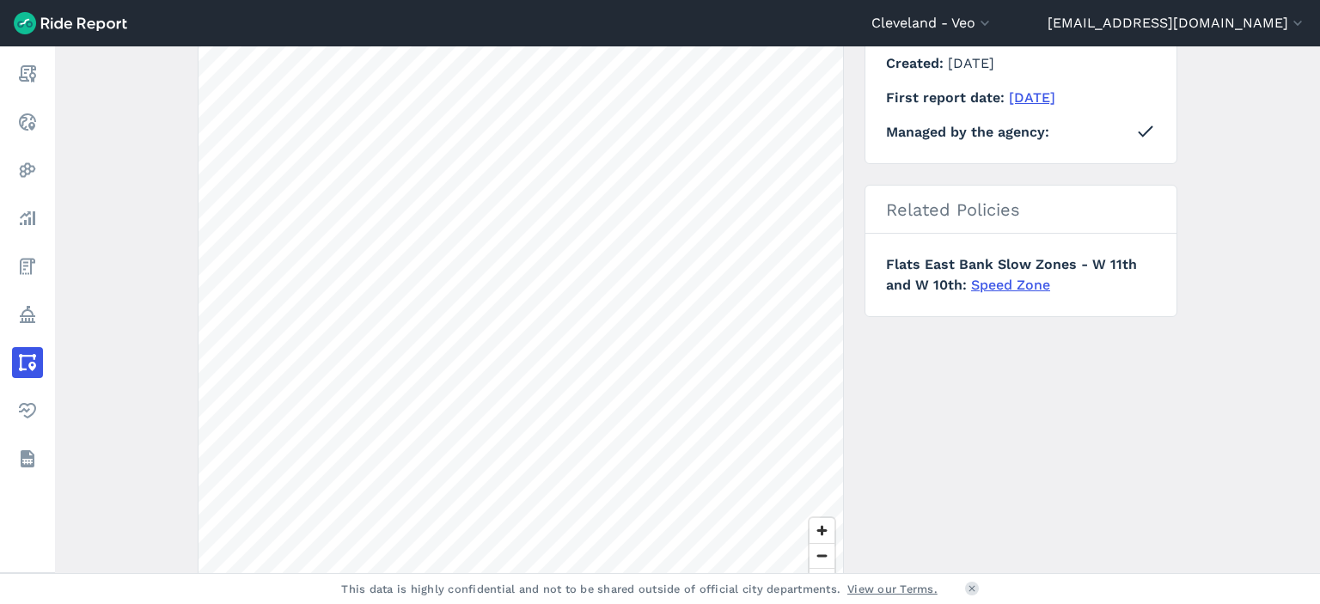
scroll to position [258, 0]
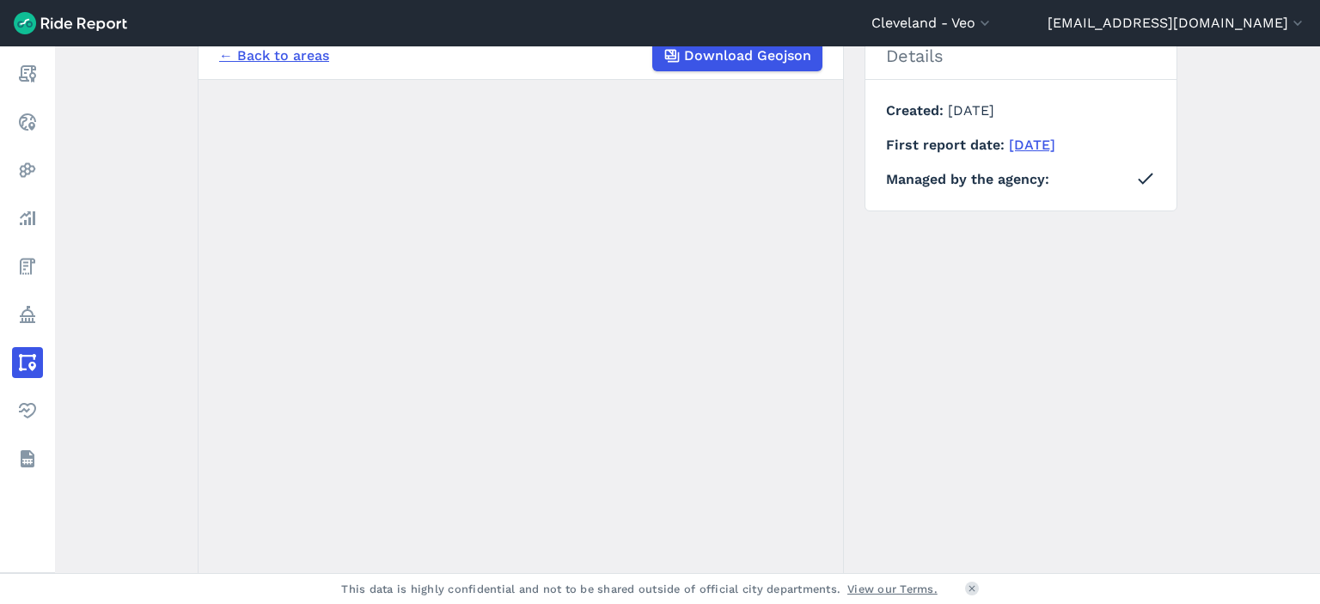
scroll to position [162, 0]
